Goal: Find specific page/section: Find specific page/section

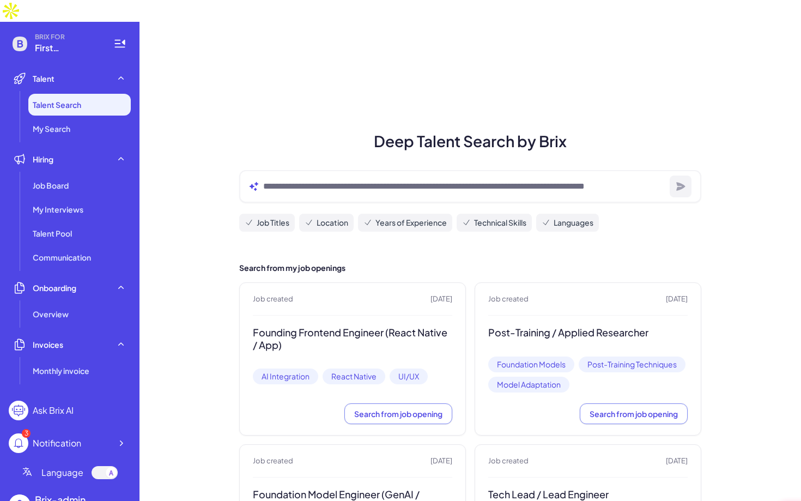
click at [282, 102] on div "Deep Talent Search by Brix Job Titles Location Years of Experience Technical Sk…" at bounding box center [469, 420] width 661 height 797
click at [114, 495] on div at bounding box center [121, 505] width 20 height 20
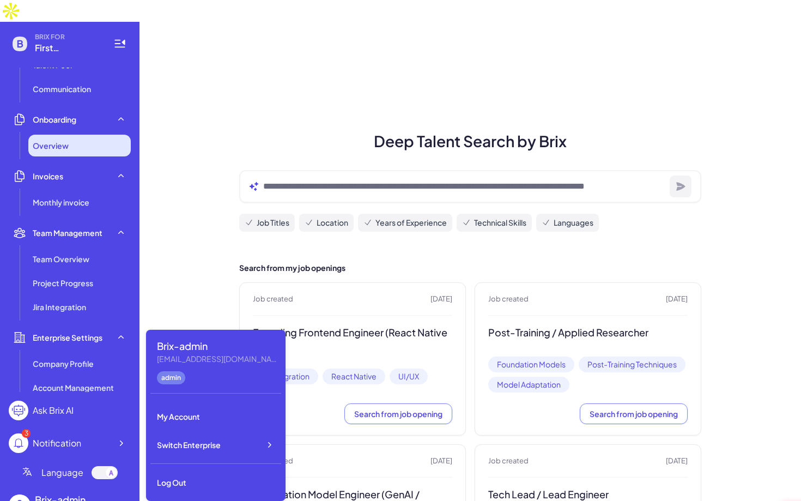
scroll to position [249, 0]
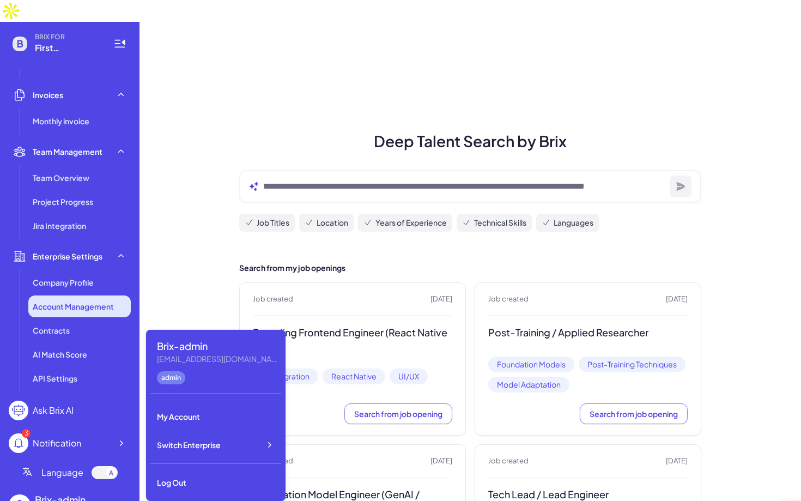
click at [77, 301] on span "Account Management" at bounding box center [73, 306] width 81 height 11
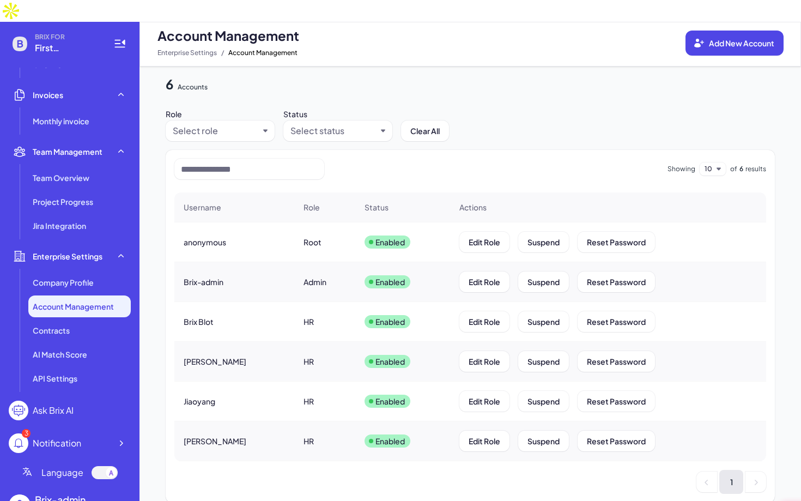
click at [606, 72] on div "6 Accounts Role Select role Status Select status Clear All Showing 10 of 6 resu…" at bounding box center [469, 294] width 661 height 456
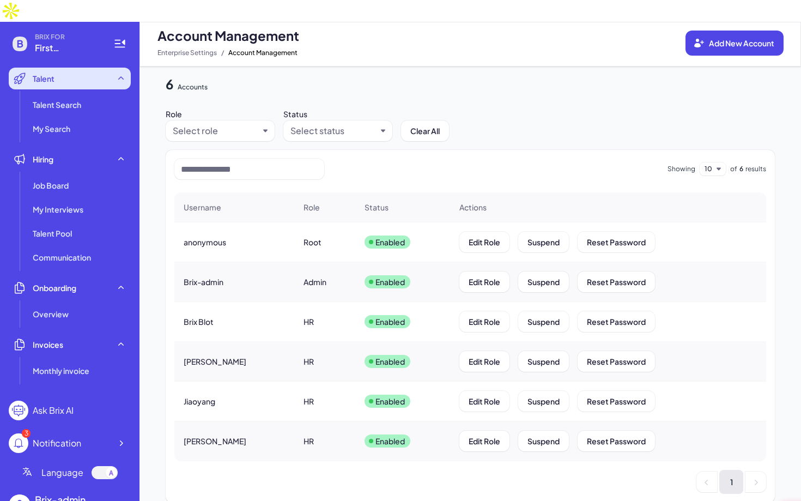
click at [75, 68] on div "Talent" at bounding box center [70, 79] width 122 height 22
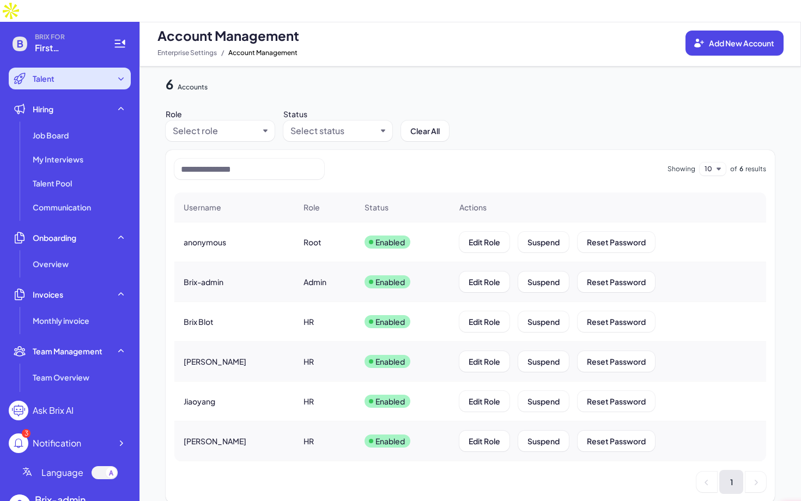
click at [77, 68] on div "Talent" at bounding box center [70, 79] width 122 height 22
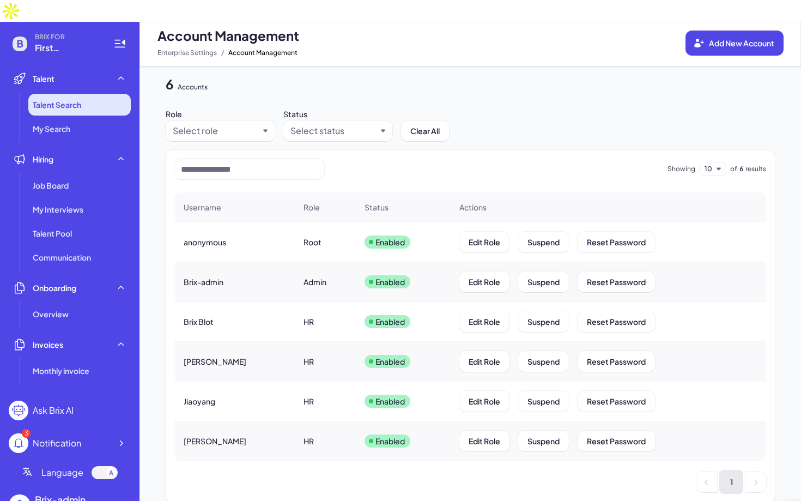
click at [76, 99] on span "Talent Search" at bounding box center [57, 104] width 48 height 11
